Goal: Task Accomplishment & Management: Use online tool/utility

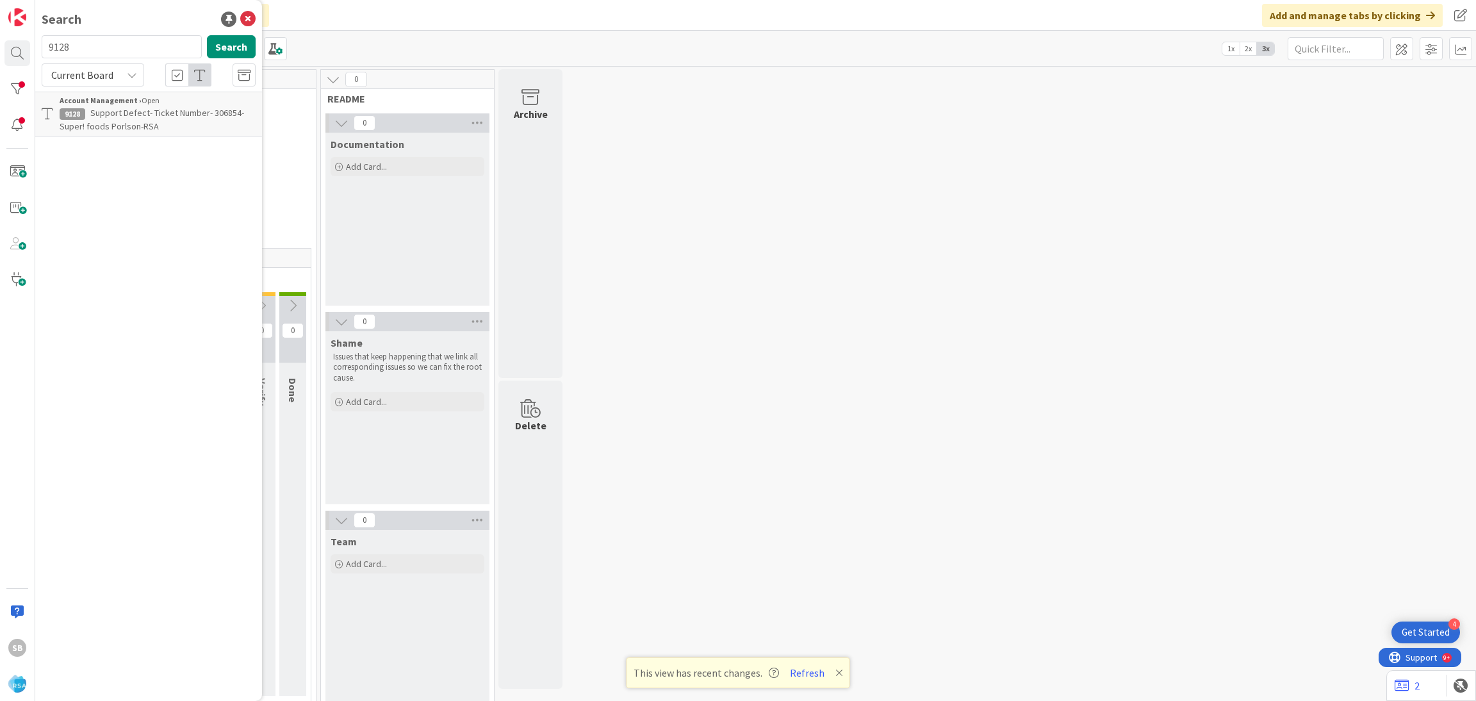
click at [183, 107] on span "Support Defect- Ticket Number- 306854-Super! foods Porlson-RSA" at bounding box center [152, 119] width 185 height 25
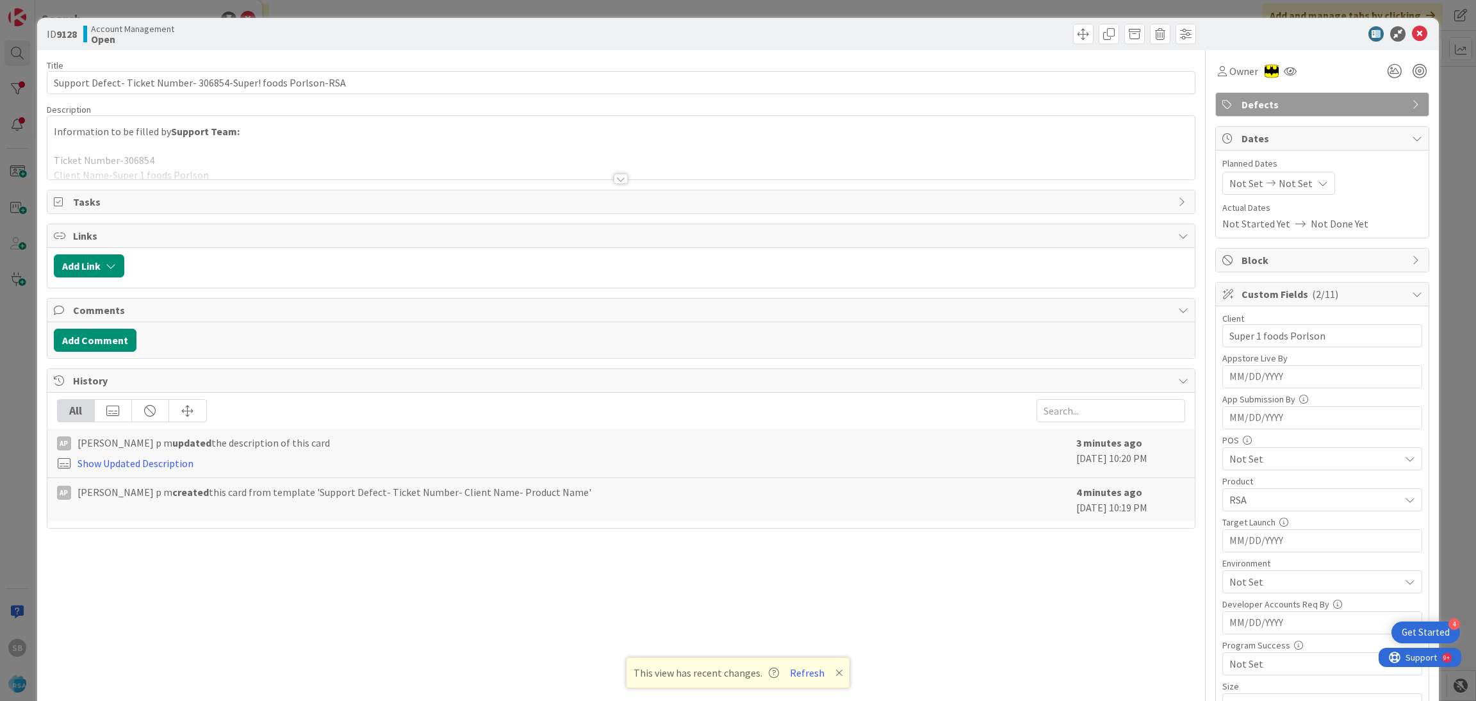
scroll to position [324, 0]
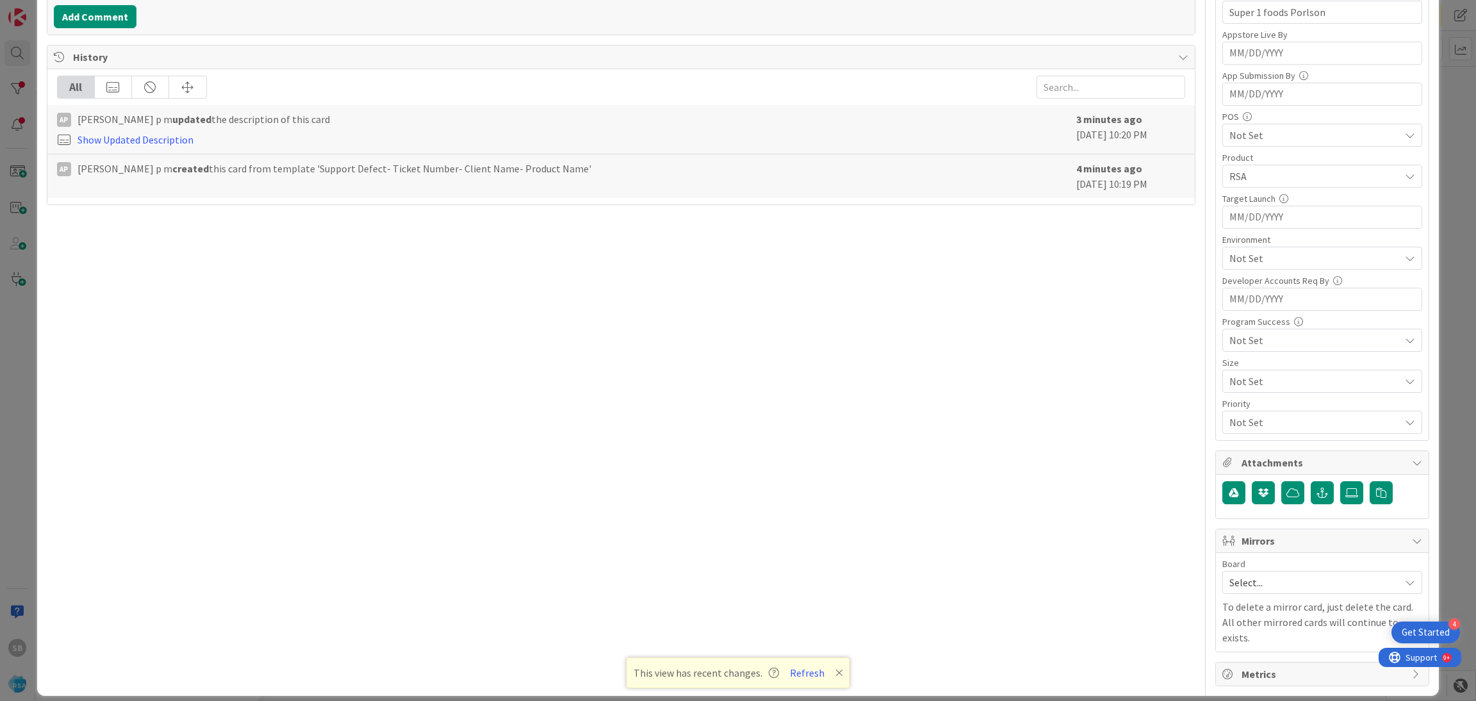
click at [1264, 577] on span "Select..." at bounding box center [1312, 582] width 164 height 18
click at [1252, 661] on span "Software Development" at bounding box center [1330, 665] width 169 height 19
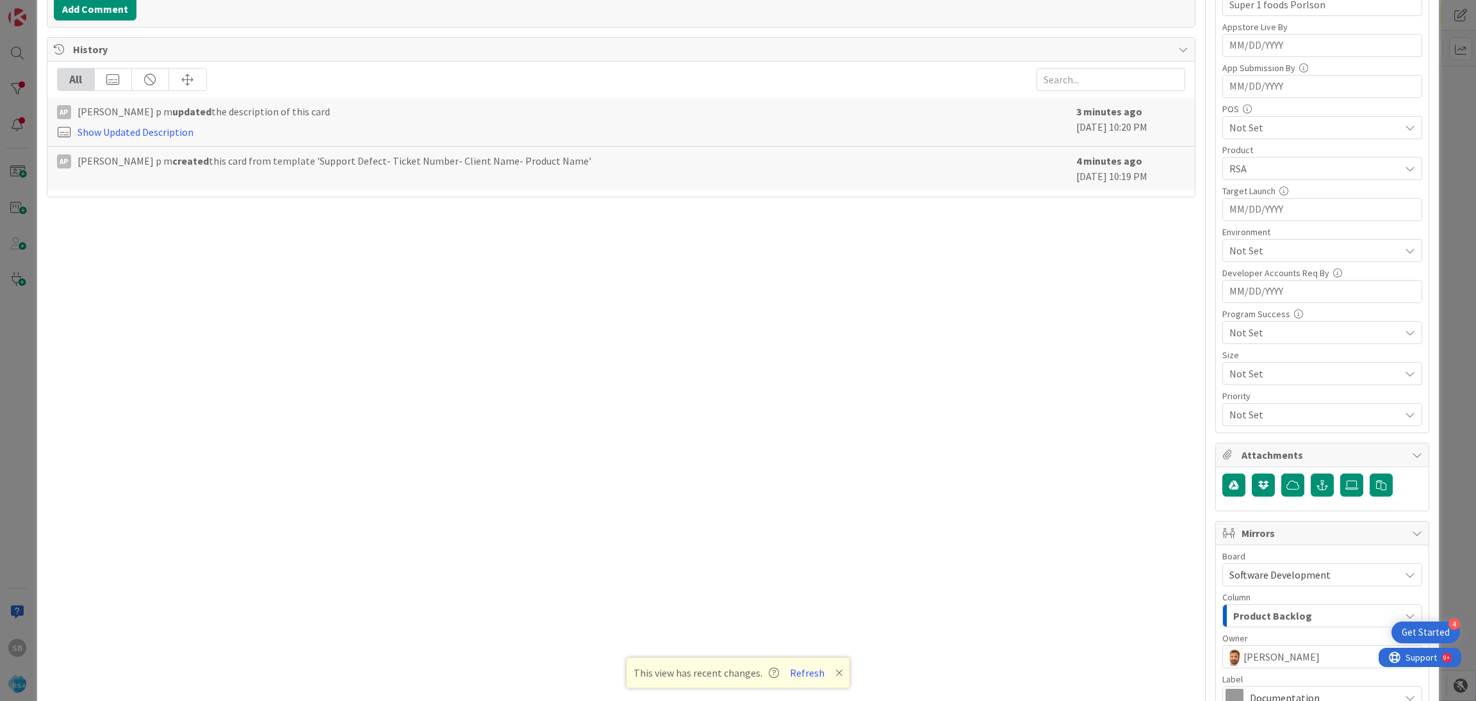
scroll to position [476, 0]
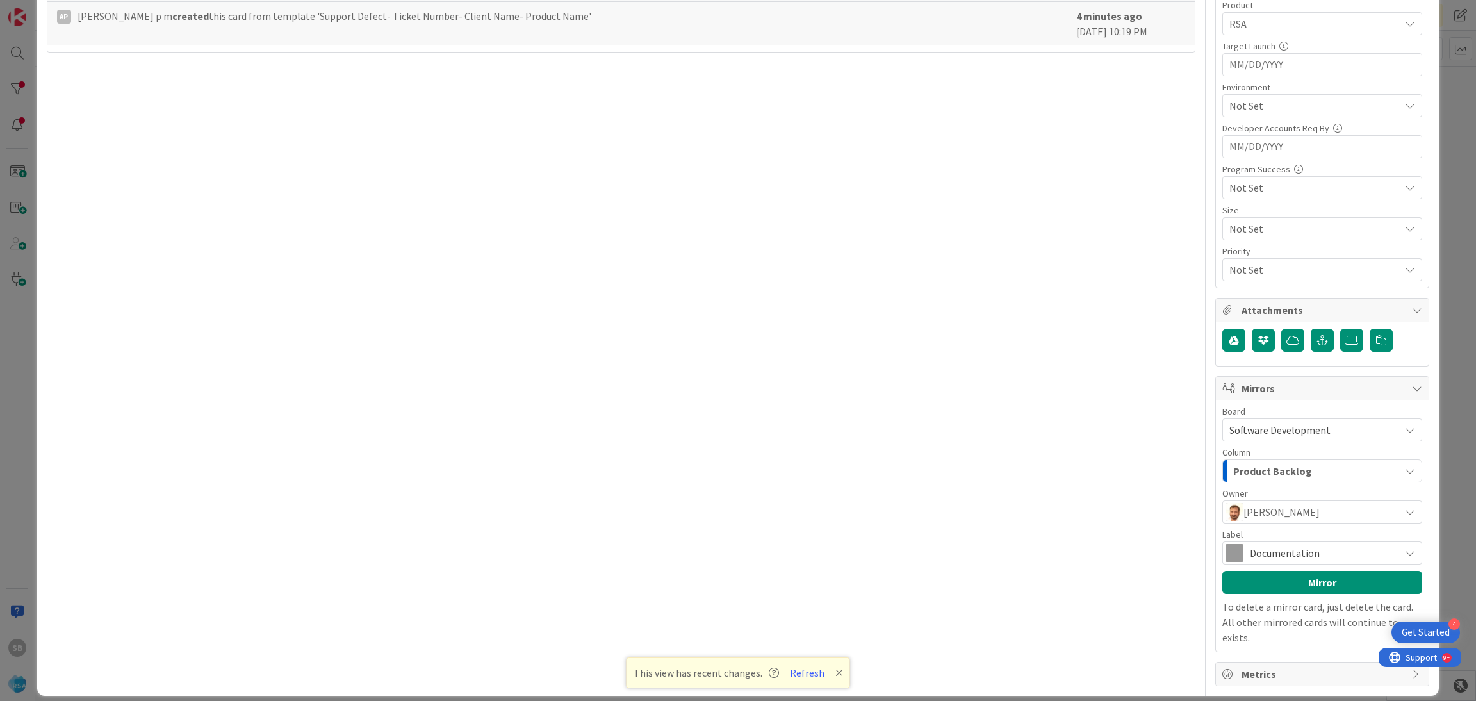
click at [1278, 554] on span "Documentation" at bounding box center [1322, 553] width 144 height 18
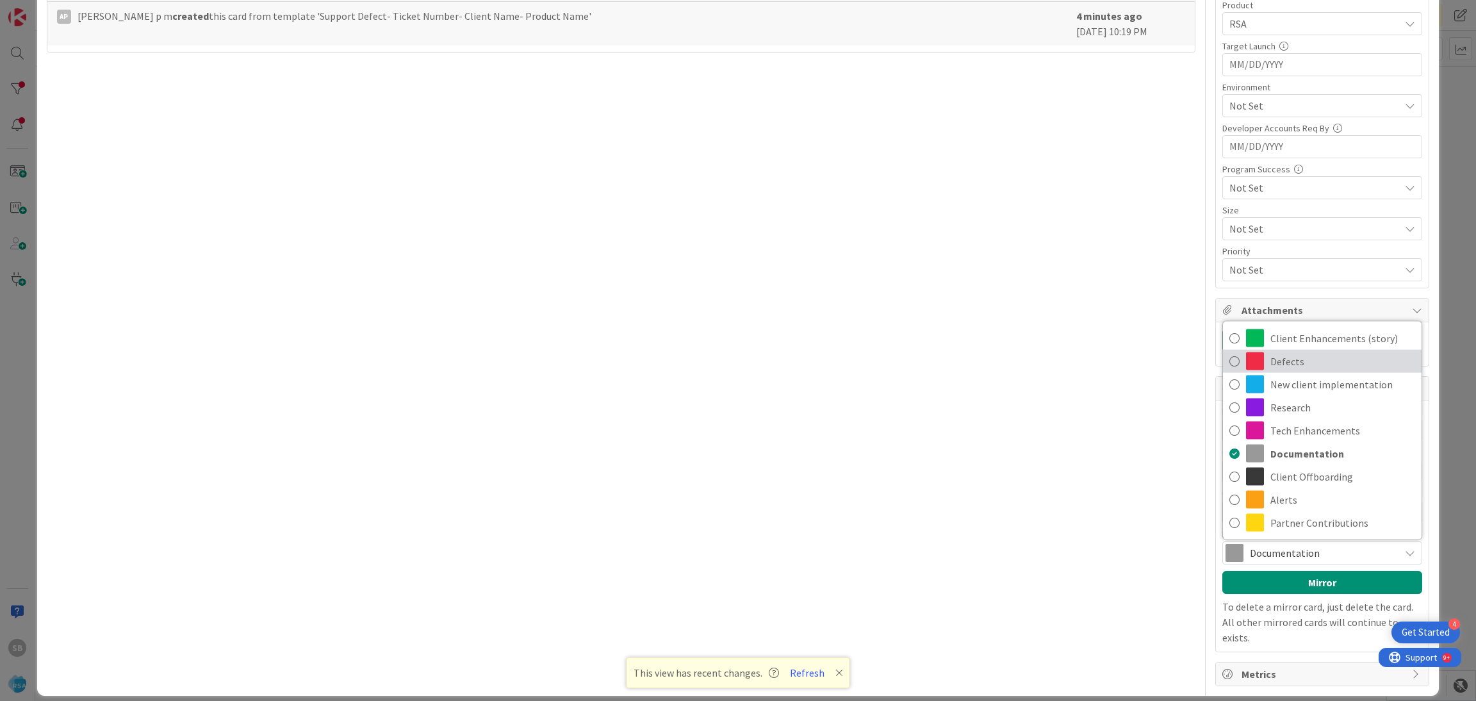
click at [1254, 359] on link "Defects" at bounding box center [1322, 361] width 199 height 23
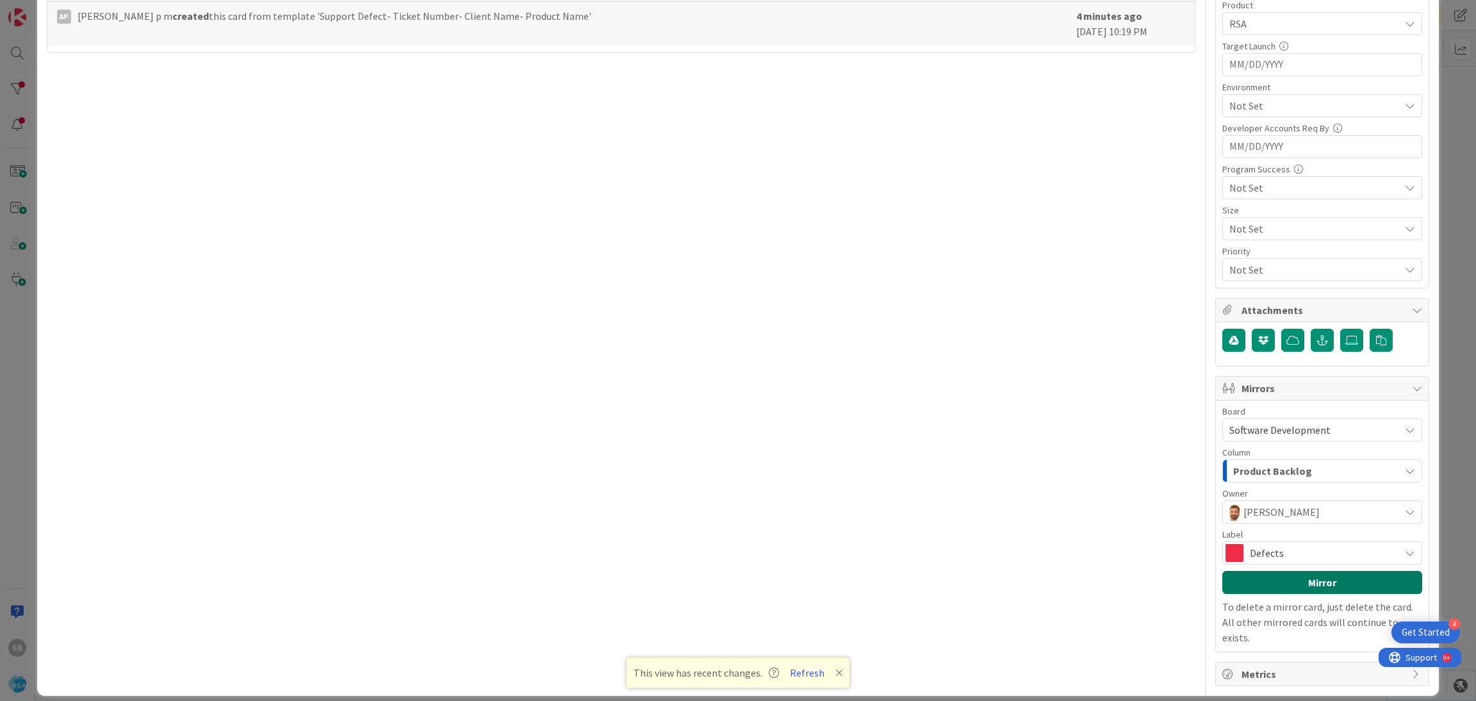
click at [1297, 578] on button "Mirror" at bounding box center [1322, 582] width 200 height 23
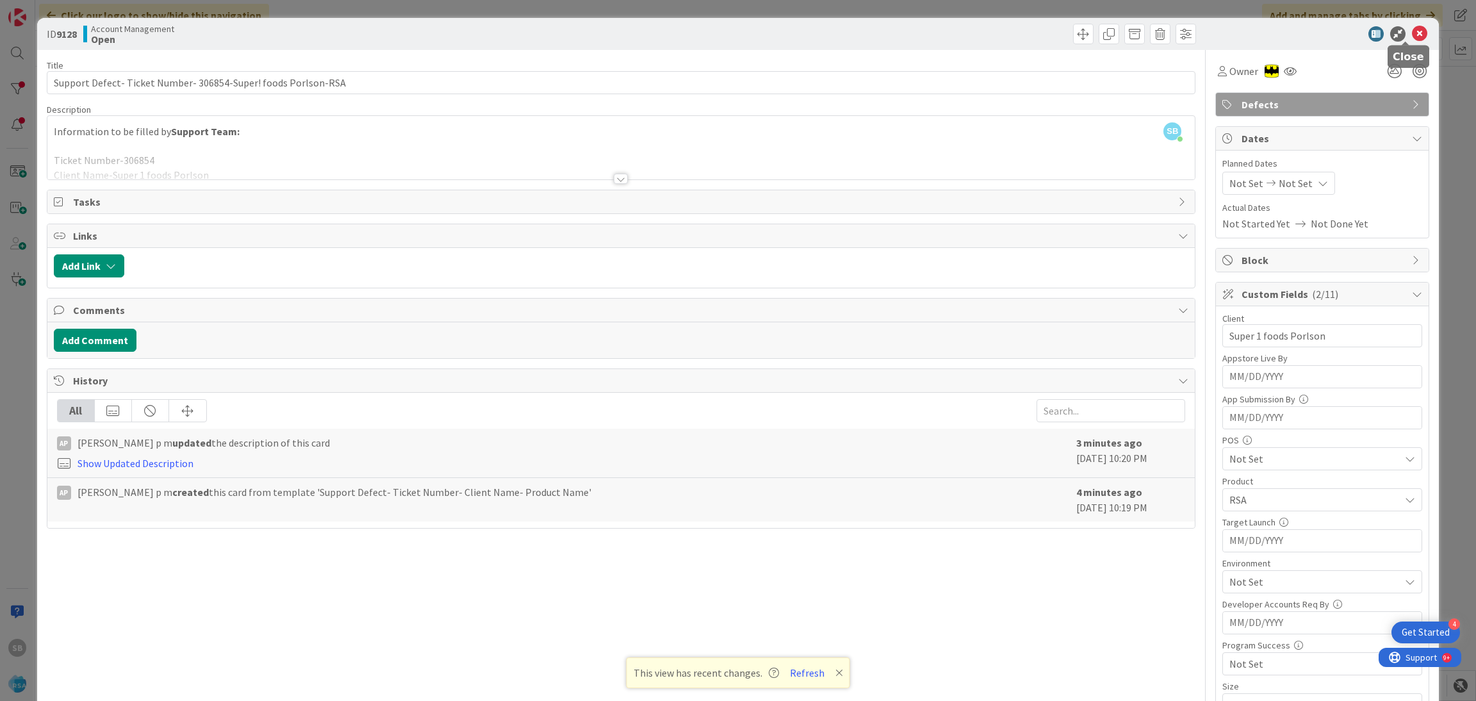
click at [1405, 41] on div at bounding box center [1406, 43] width 8 height 4
click at [1412, 36] on icon at bounding box center [1419, 33] width 15 height 15
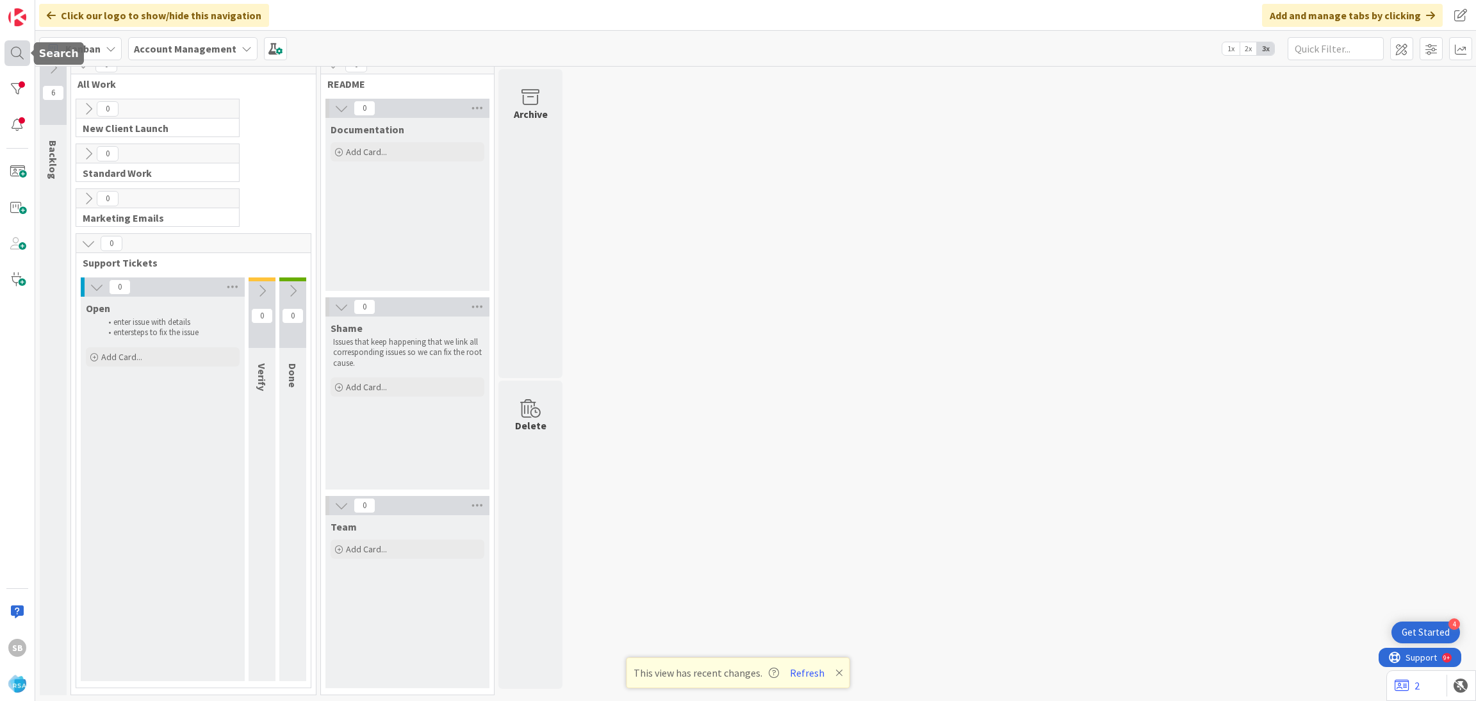
click at [22, 54] on div at bounding box center [17, 53] width 26 height 26
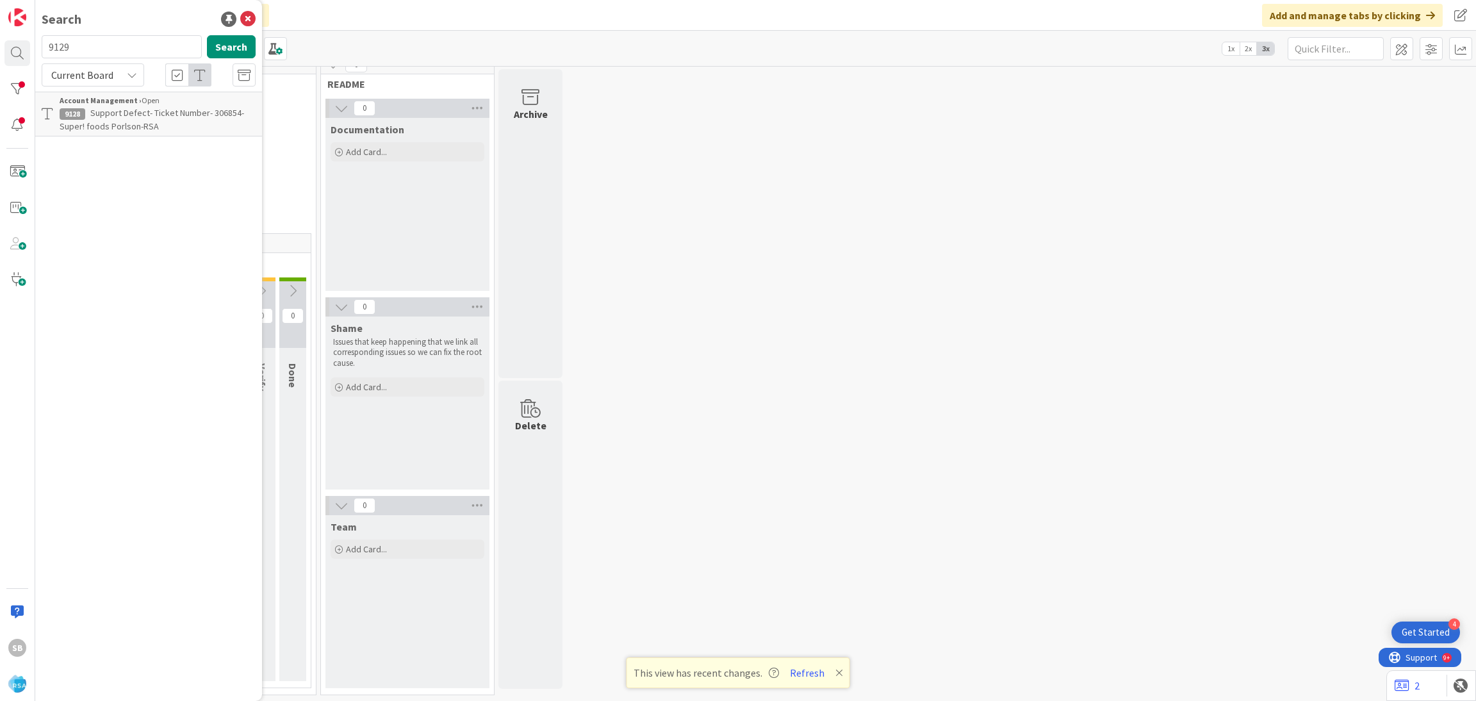
type input "9129"
click at [174, 110] on span "Support Defect- 306855- Moodys Market-RSA" at bounding box center [154, 119] width 188 height 25
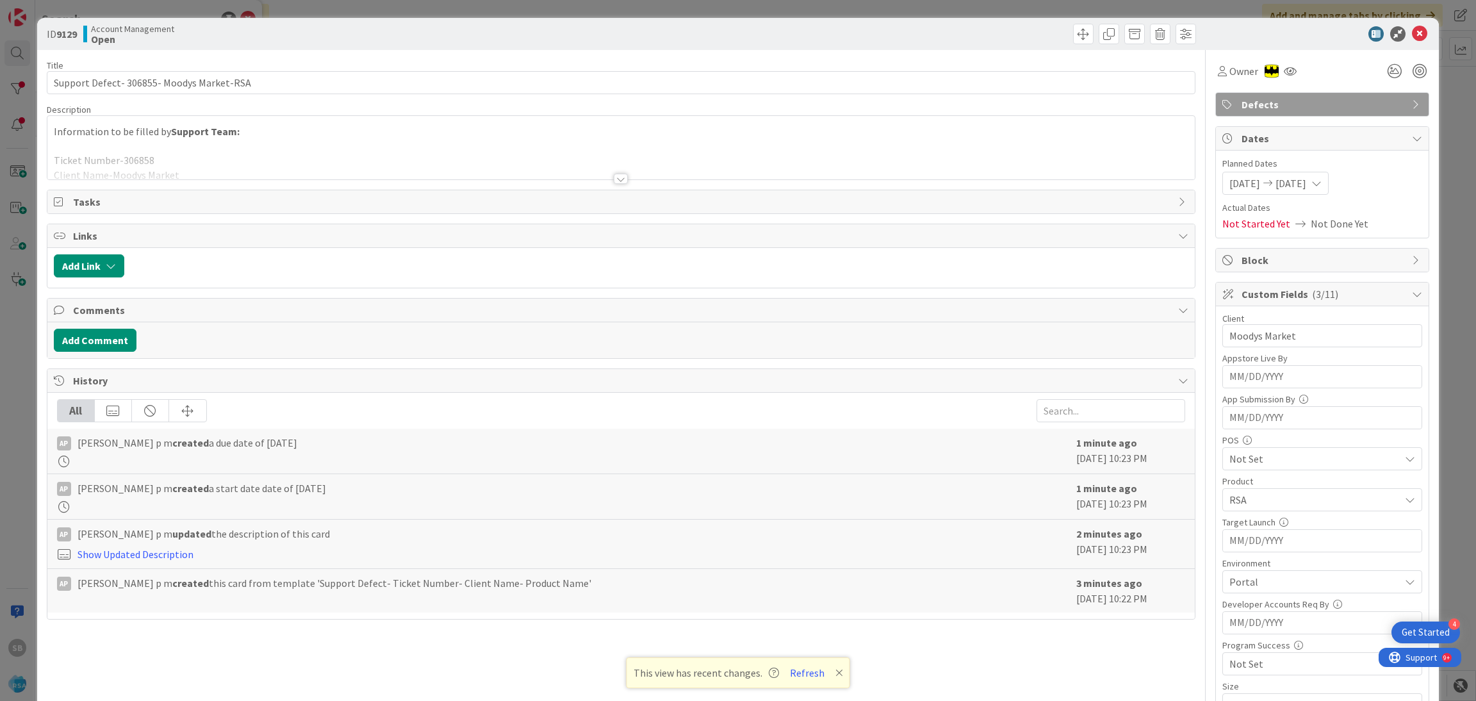
scroll to position [324, 0]
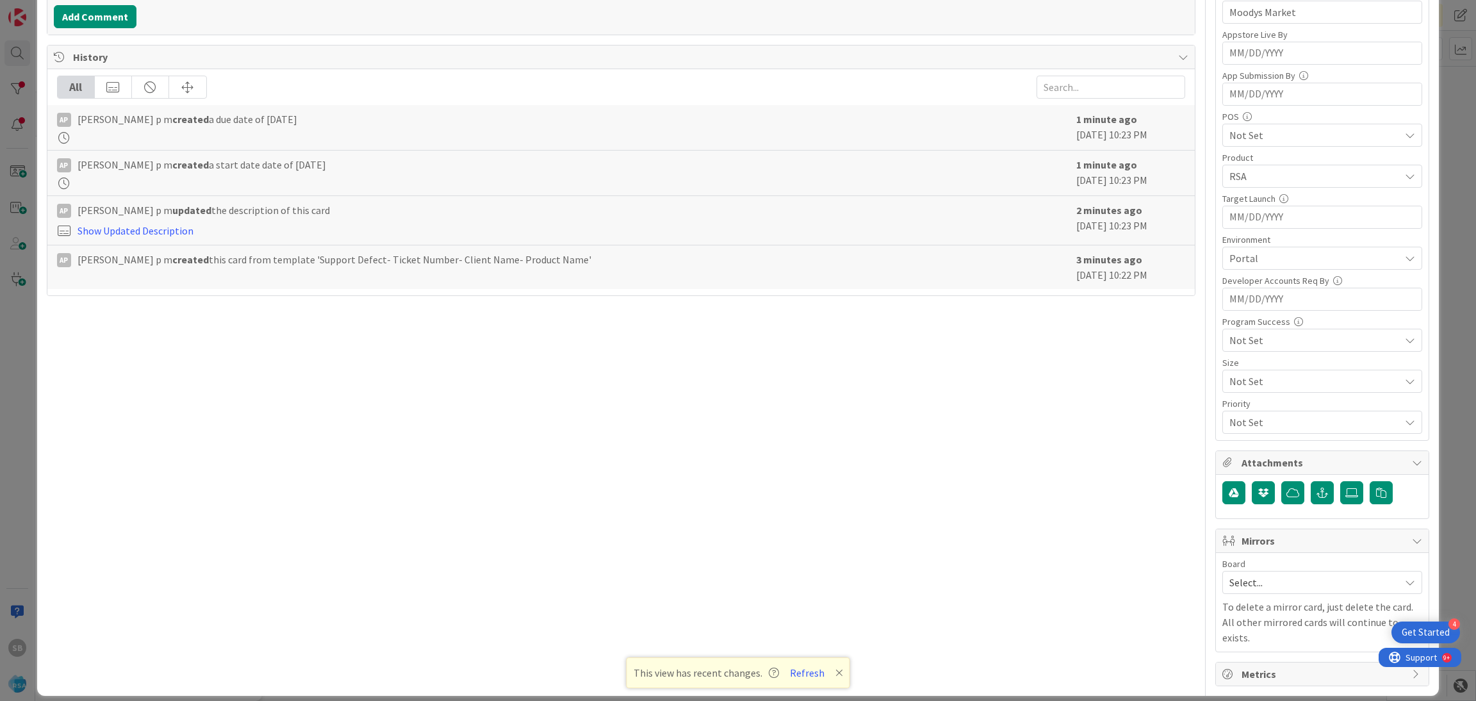
click at [1260, 588] on span "Select..." at bounding box center [1312, 582] width 164 height 18
click at [1260, 657] on link "Software Development" at bounding box center [1322, 665] width 199 height 23
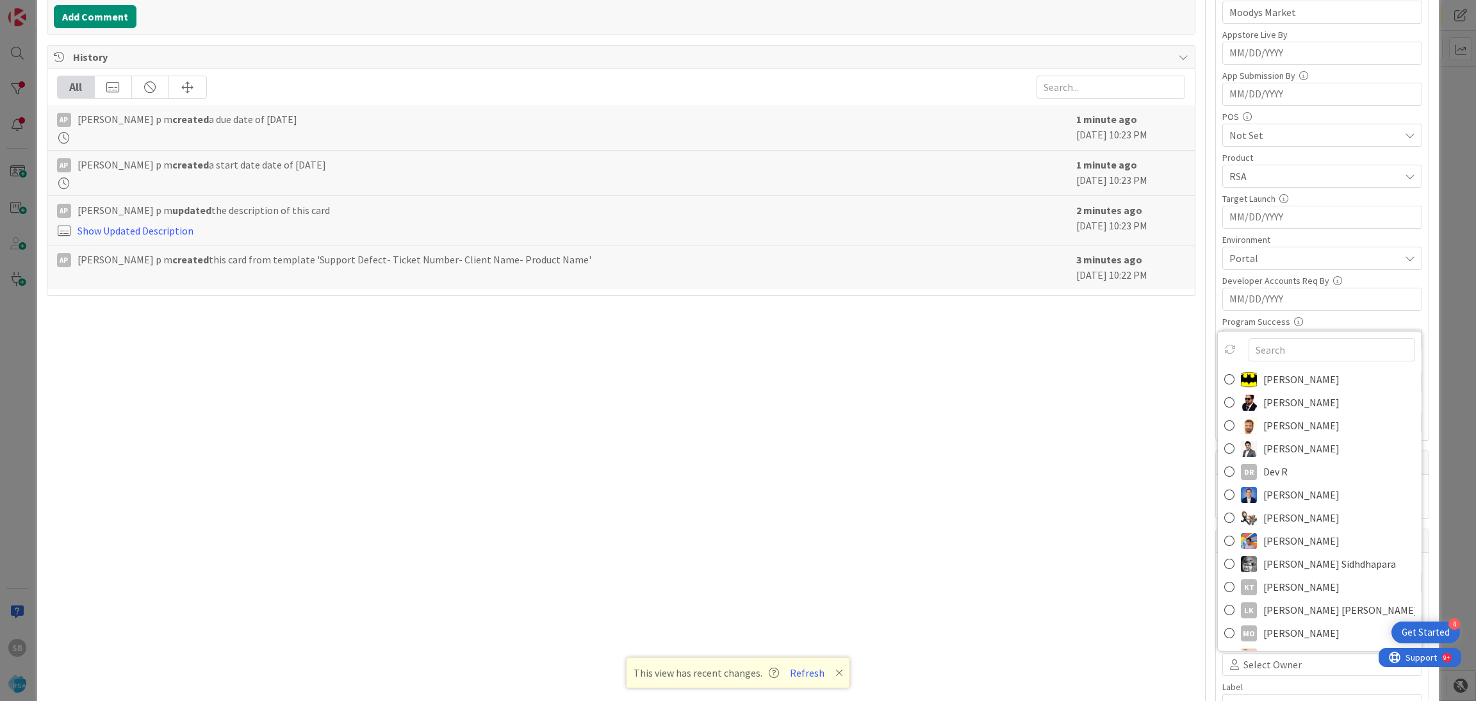
scroll to position [331, 0]
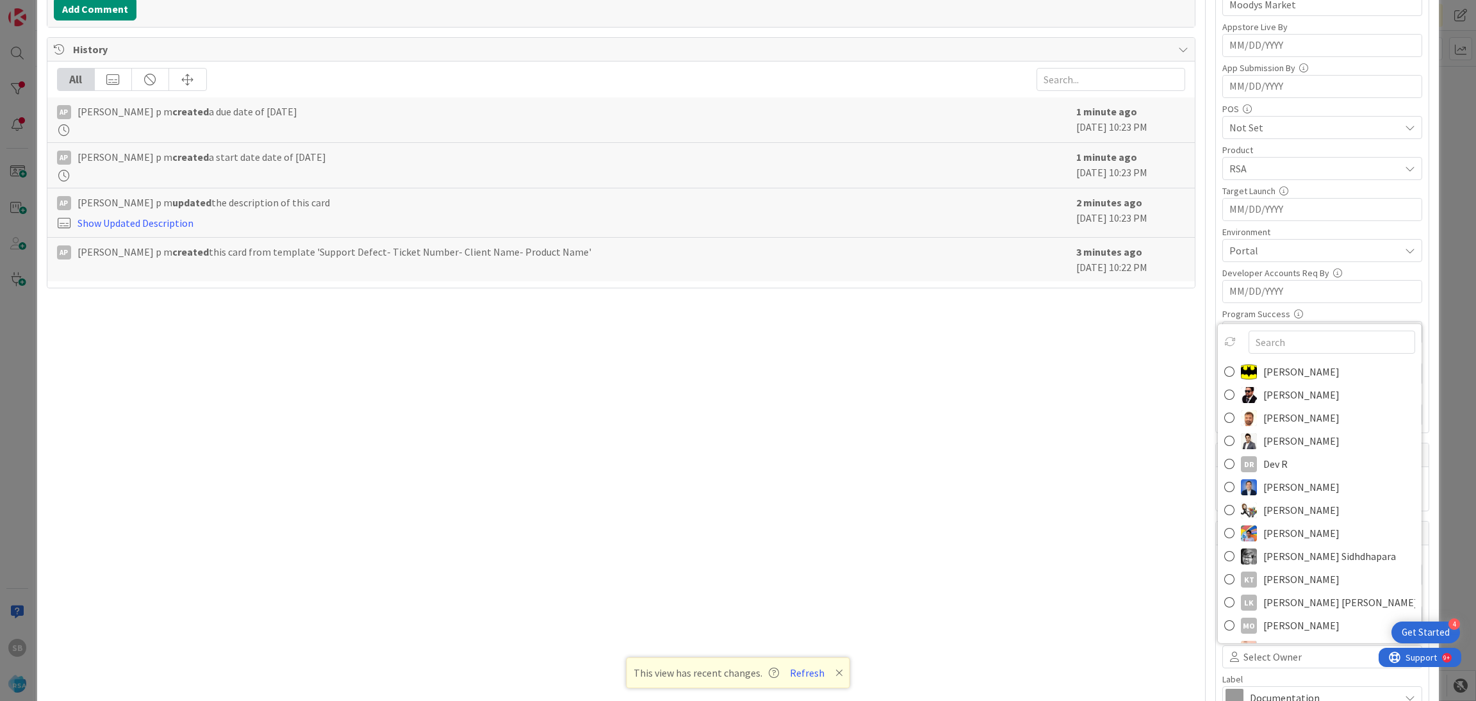
click at [1283, 412] on span "[PERSON_NAME]" at bounding box center [1301, 417] width 76 height 19
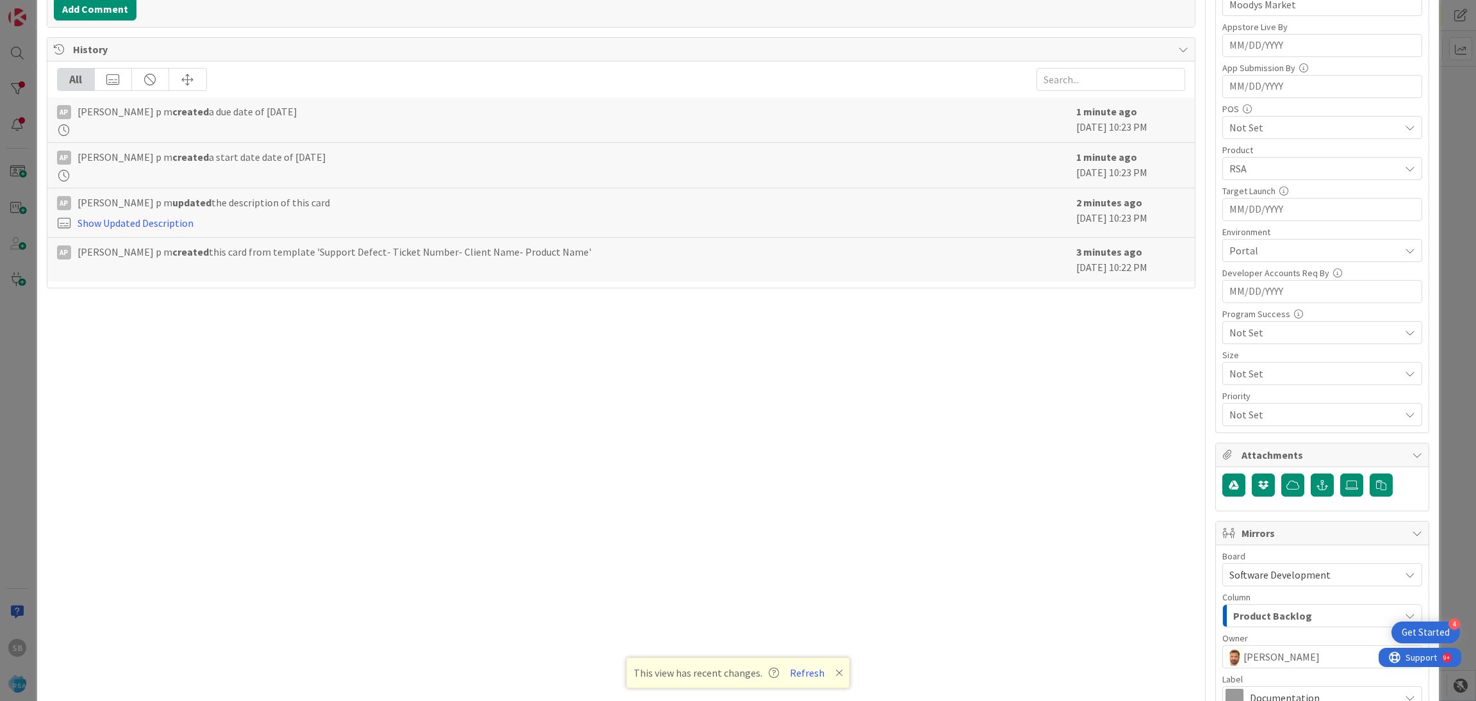
scroll to position [476, 0]
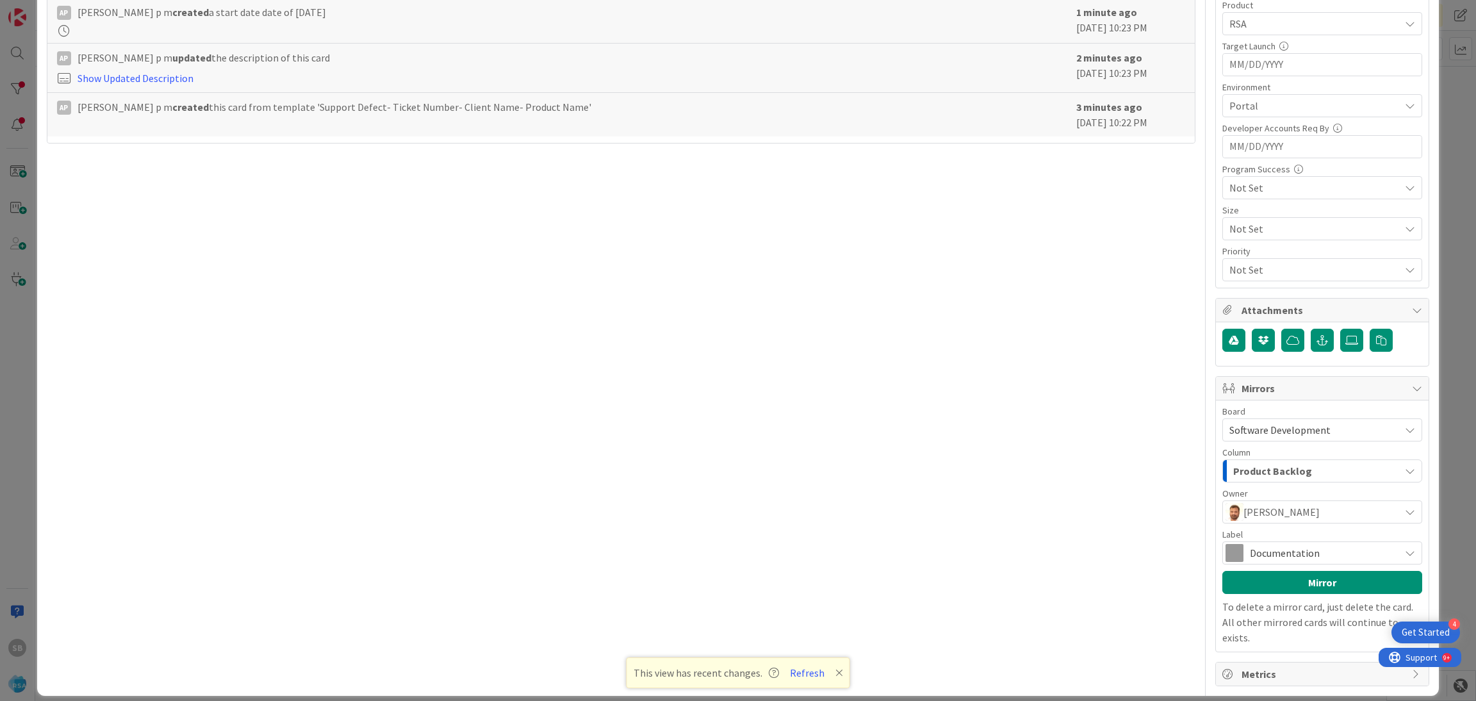
click at [1250, 559] on span "Documentation" at bounding box center [1322, 553] width 144 height 18
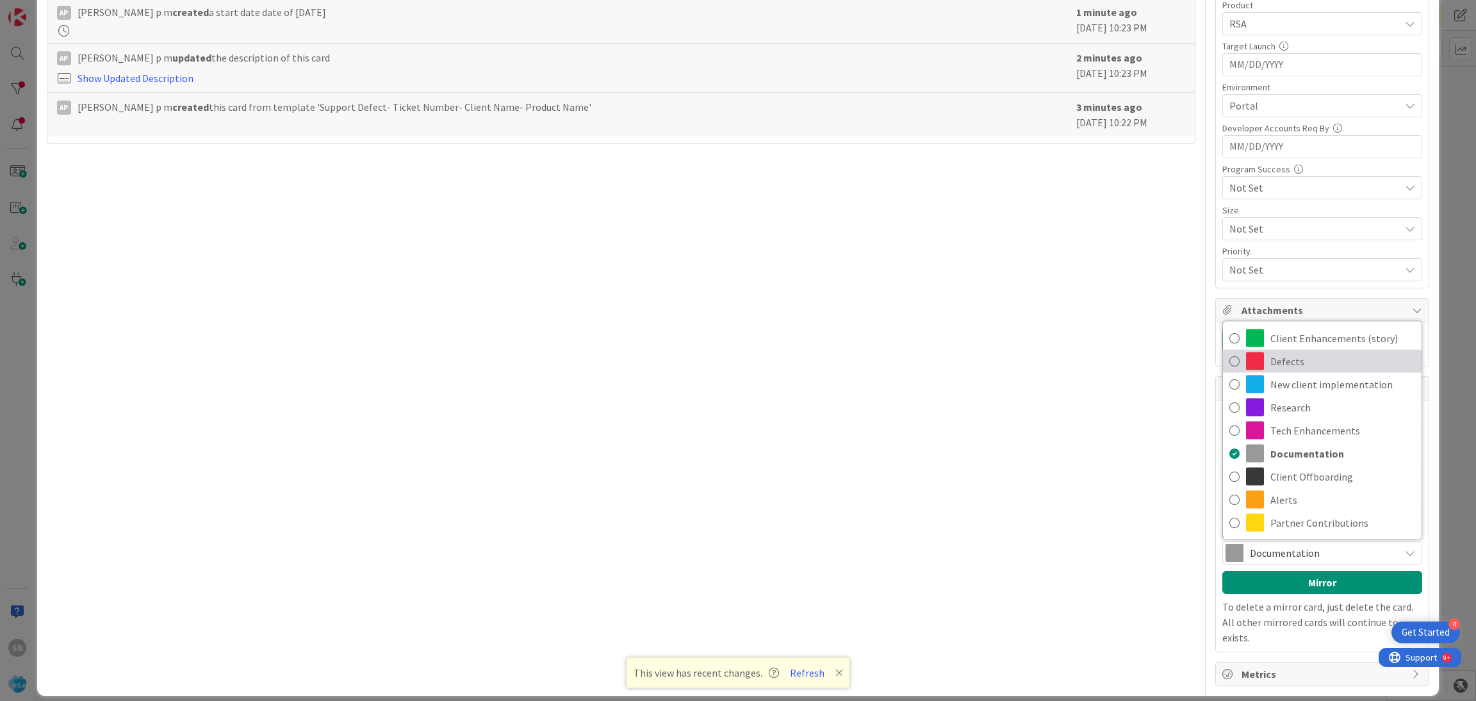
click at [1271, 366] on span "Defects" at bounding box center [1343, 361] width 145 height 19
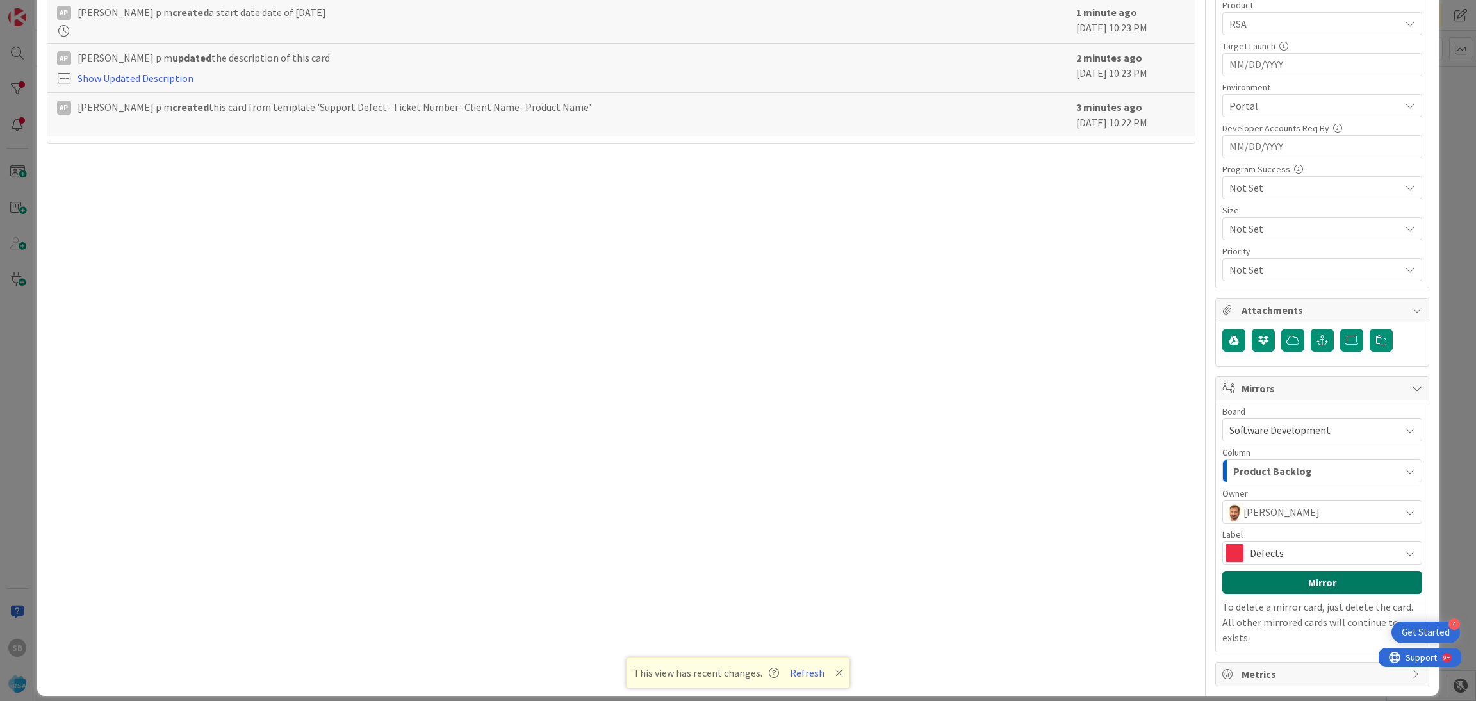
click at [1277, 578] on button "Mirror" at bounding box center [1322, 582] width 200 height 23
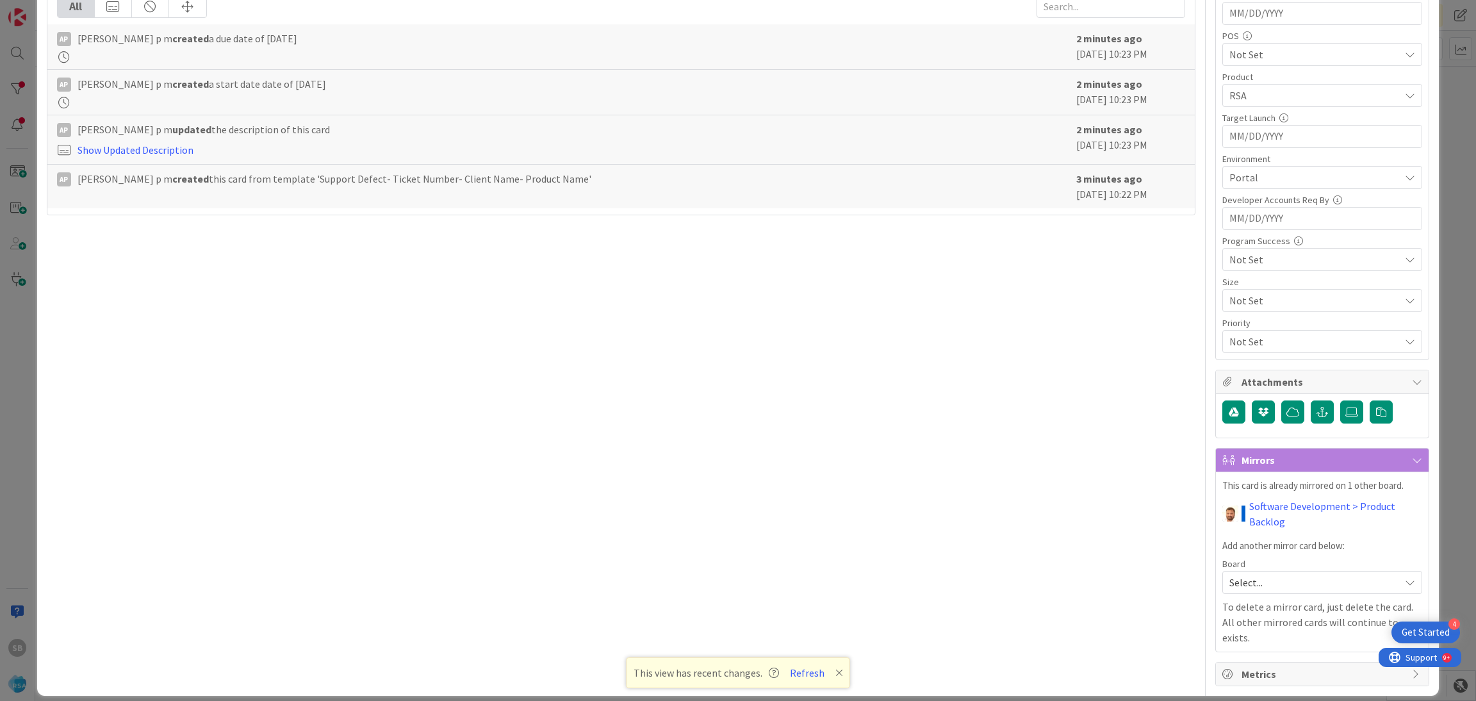
scroll to position [0, 0]
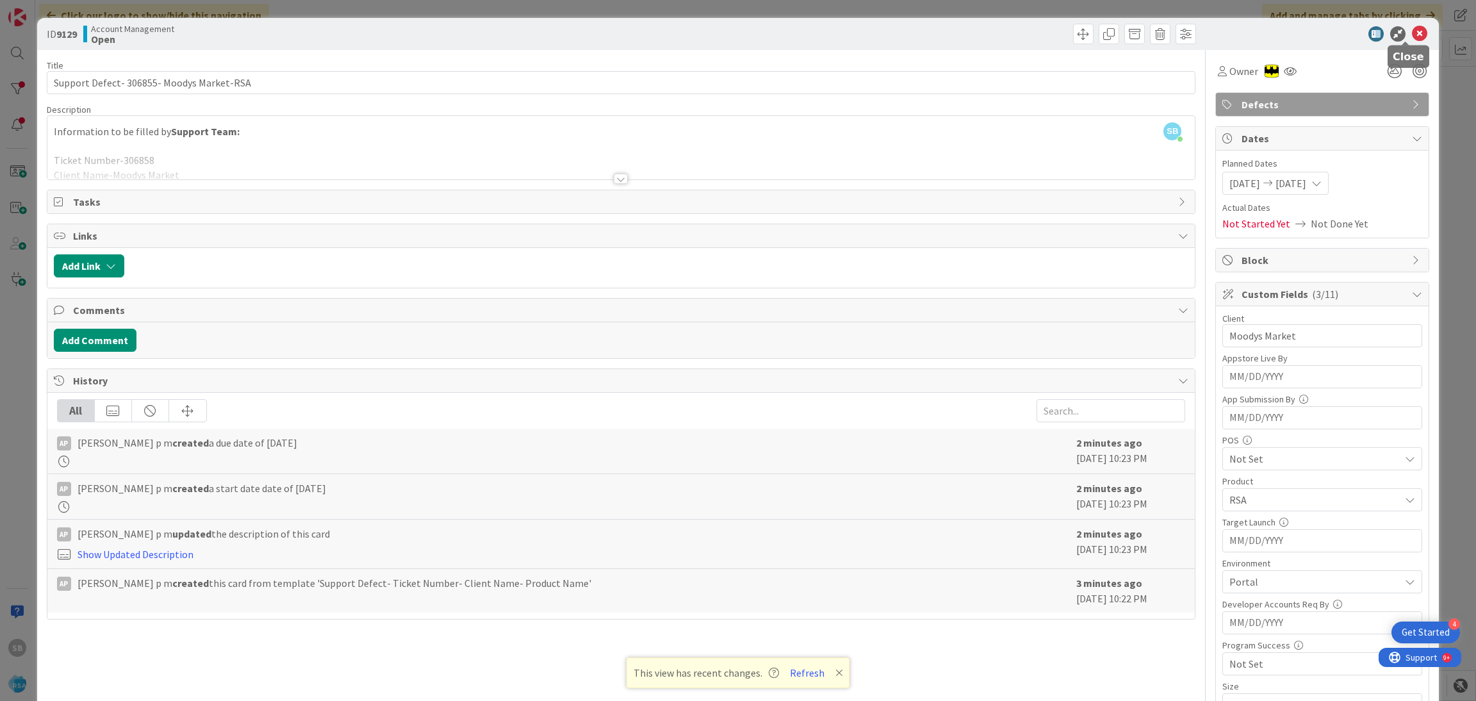
click at [1412, 36] on icon at bounding box center [1419, 33] width 15 height 15
